Goal: Task Accomplishment & Management: Manage account settings

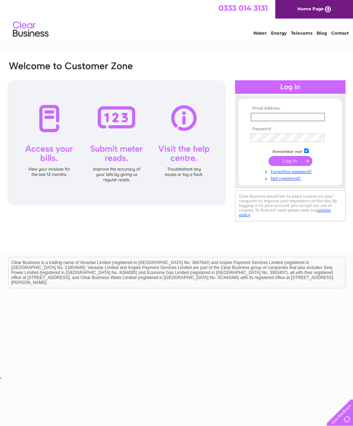
type input "[EMAIL_ADDRESS][DOMAIN_NAME]"
click at [290, 163] on input "submit" at bounding box center [291, 161] width 44 height 10
click at [290, 170] on link "Forgotten password?" at bounding box center [291, 170] width 81 height 7
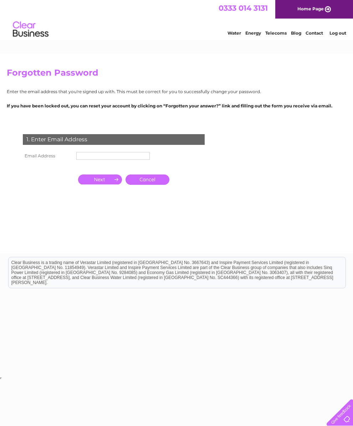
click at [95, 160] on input "text" at bounding box center [113, 156] width 74 height 8
type input "[EMAIL_ADDRESS][DOMAIN_NAME]"
click at [97, 185] on input "button" at bounding box center [100, 180] width 44 height 10
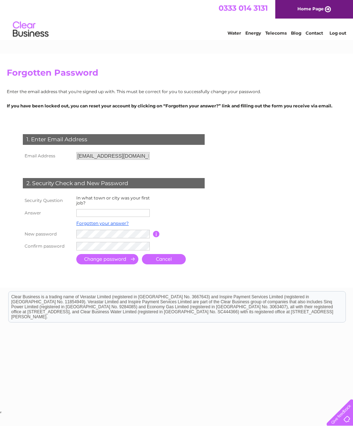
click at [121, 226] on link "Forgotten your answer?" at bounding box center [102, 223] width 52 height 5
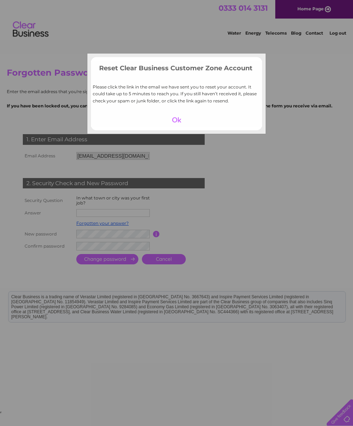
click at [179, 125] on div at bounding box center [177, 120] width 44 height 10
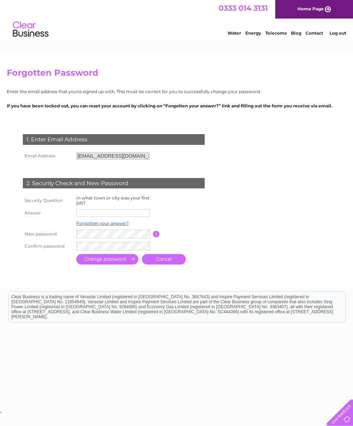
click at [340, 31] on link "Log out" at bounding box center [338, 32] width 17 height 5
